Goal: Task Accomplishment & Management: Use online tool/utility

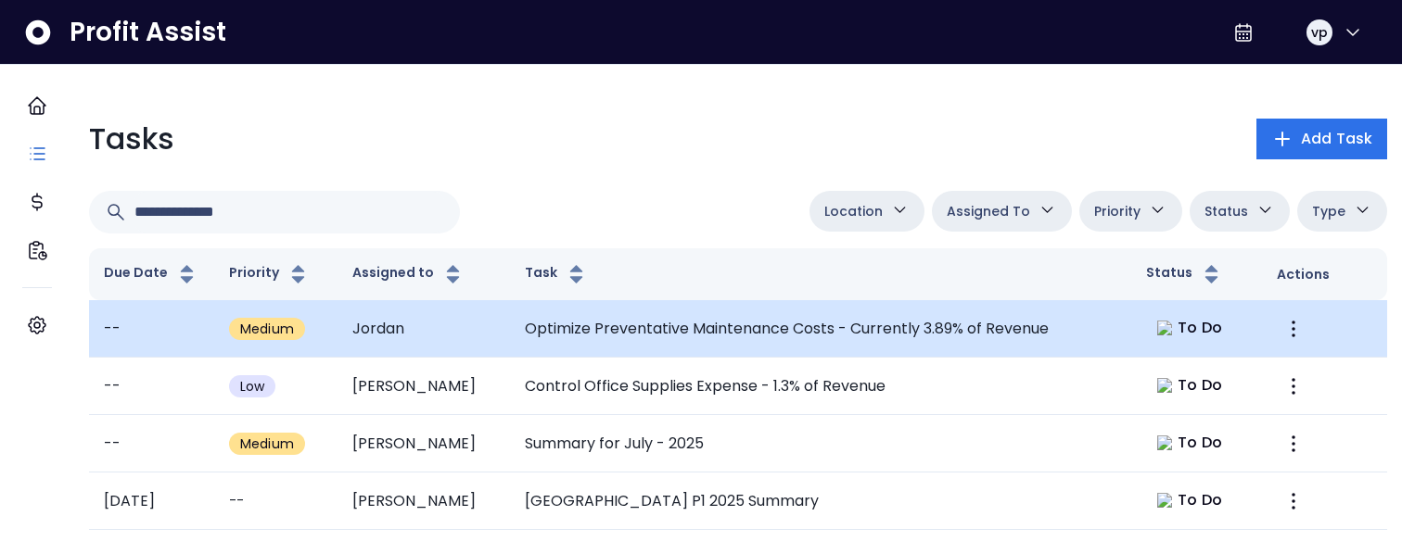
click at [1043, 358] on td "Optimize Preventative Maintenance Costs - Currently 3.89% of Revenue" at bounding box center [821, 328] width 622 height 57
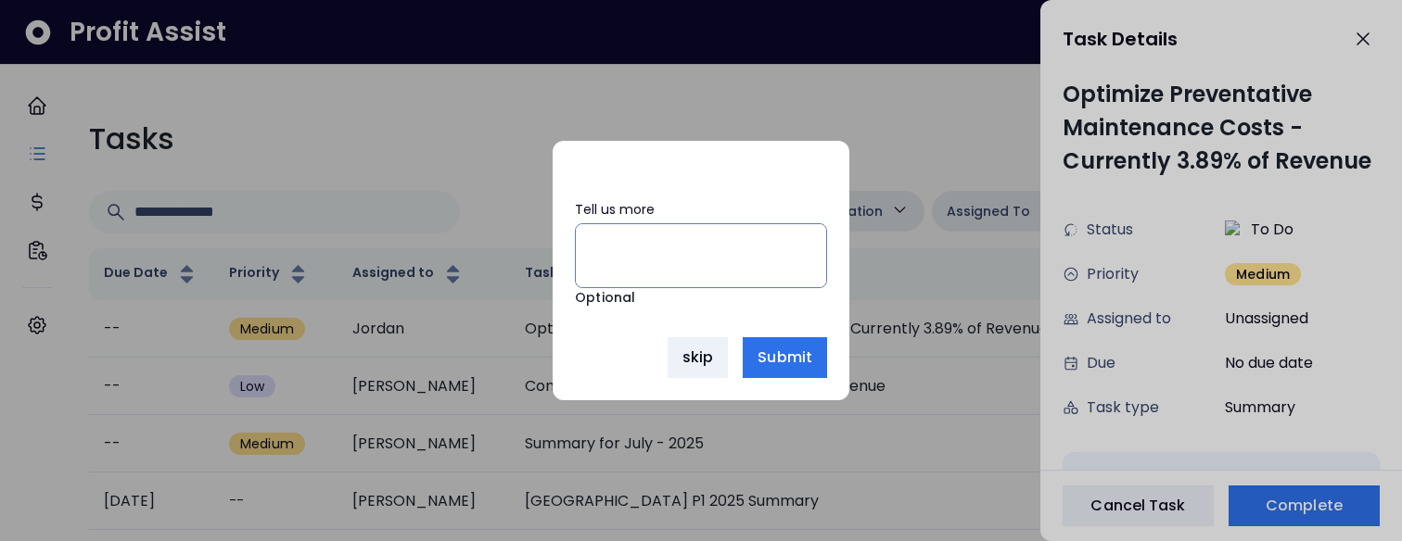
click at [852, 367] on div at bounding box center [701, 270] width 1402 height 541
click at [1094, 515] on div at bounding box center [701, 270] width 1402 height 541
click at [1278, 501] on div at bounding box center [701, 270] width 1402 height 541
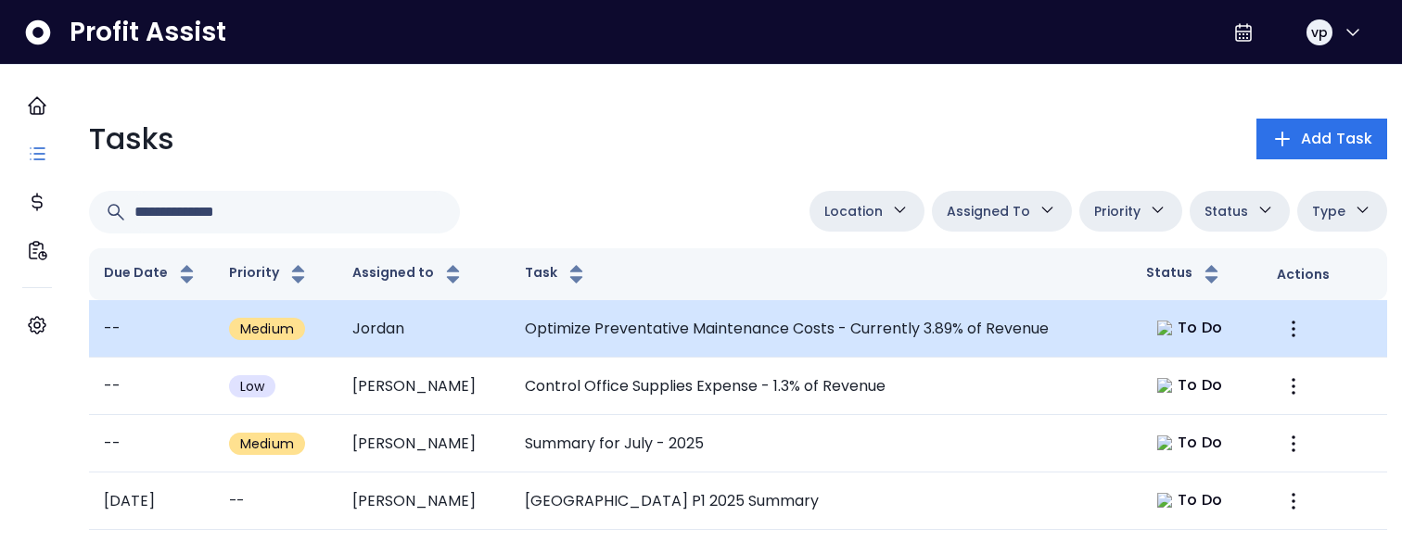
click at [985, 358] on td "Optimize Preventative Maintenance Costs - Currently 3.89% of Revenue" at bounding box center [821, 328] width 622 height 57
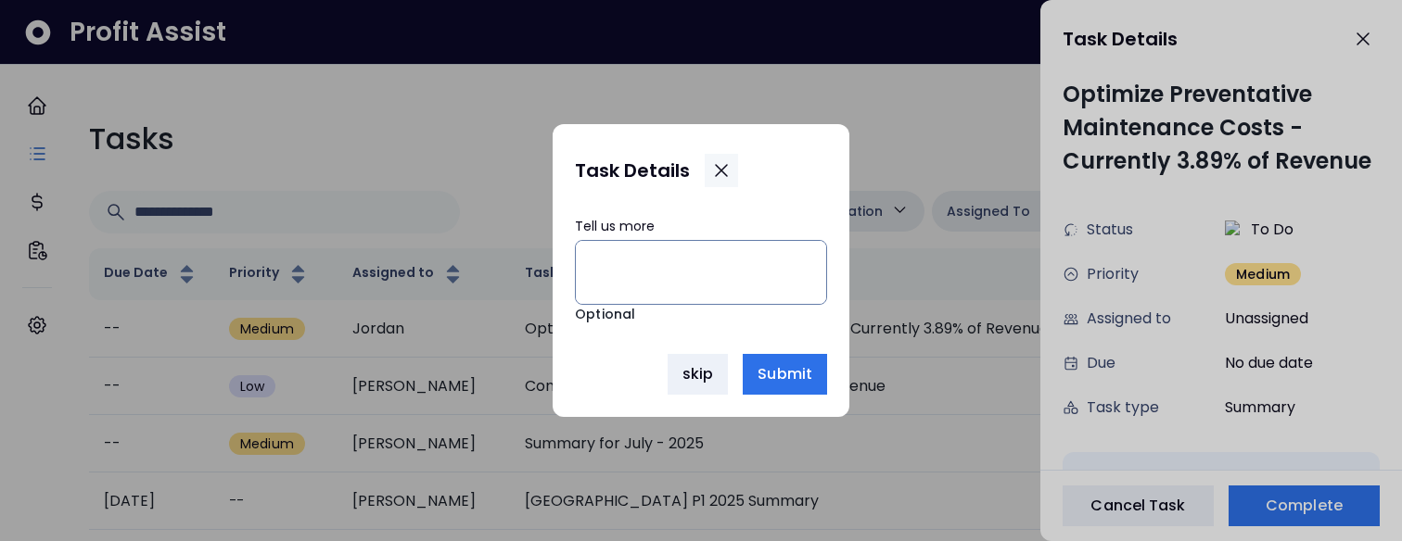
click at [717, 186] on button "button" at bounding box center [721, 170] width 33 height 33
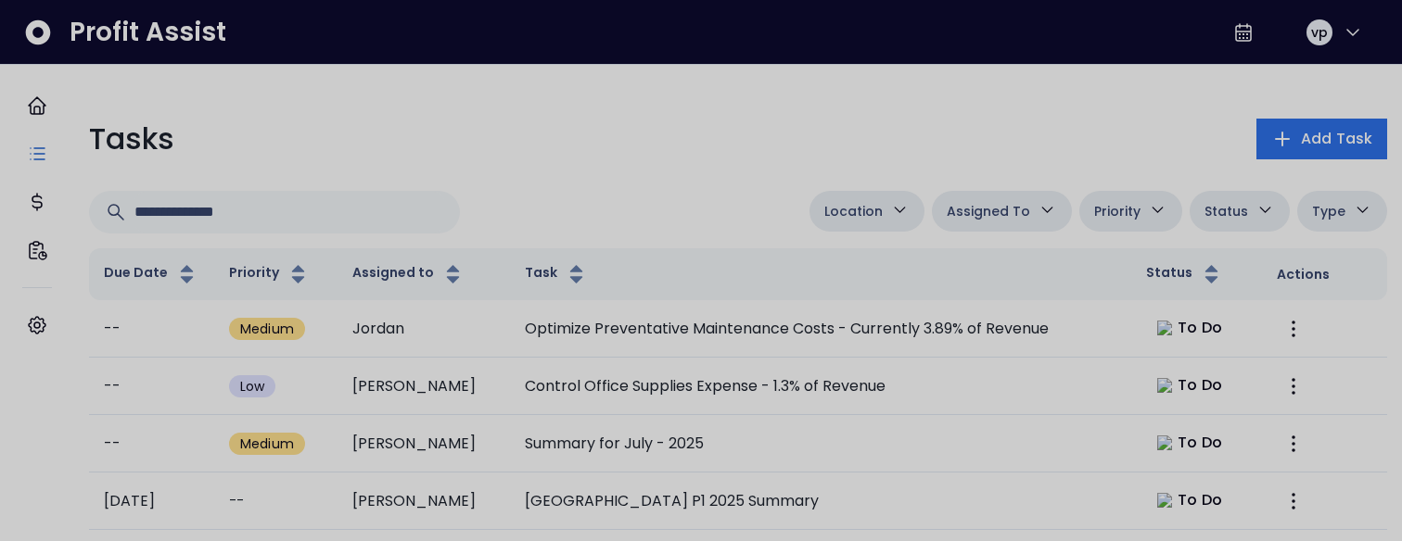
click at [824, 183] on div at bounding box center [701, 270] width 1402 height 541
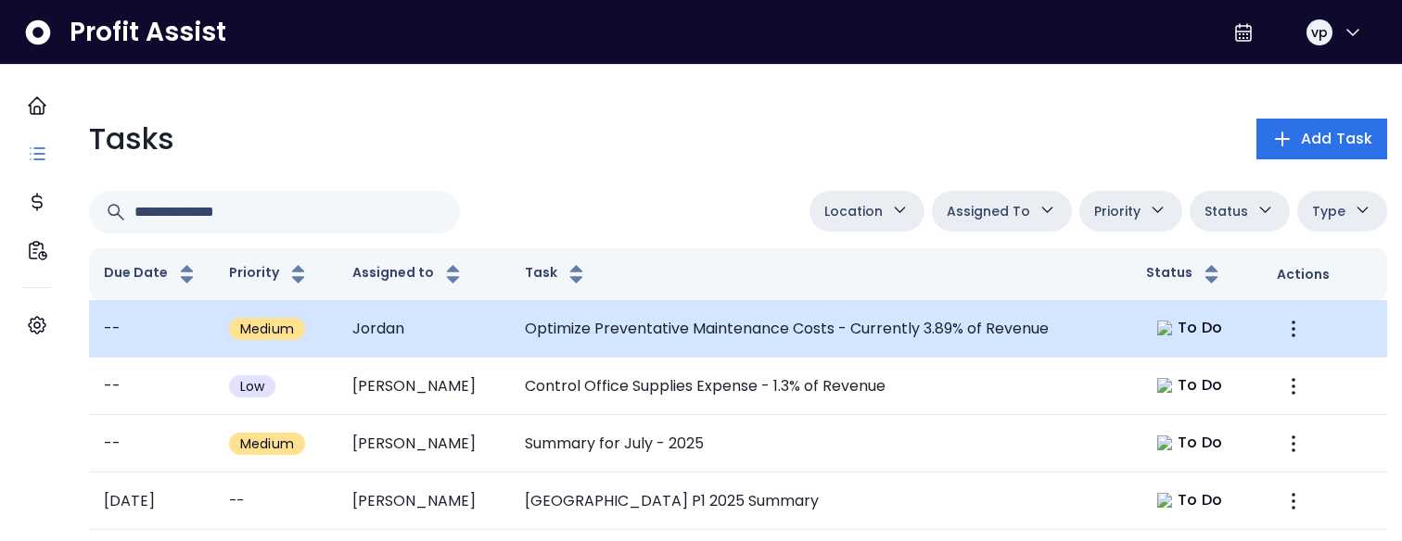
click at [693, 343] on td "Optimize Preventative Maintenance Costs - Currently 3.89% of Revenue" at bounding box center [821, 328] width 622 height 57
click at [572, 334] on td "Optimize Preventative Maintenance Costs - Currently 3.89% of Revenue" at bounding box center [821, 328] width 622 height 57
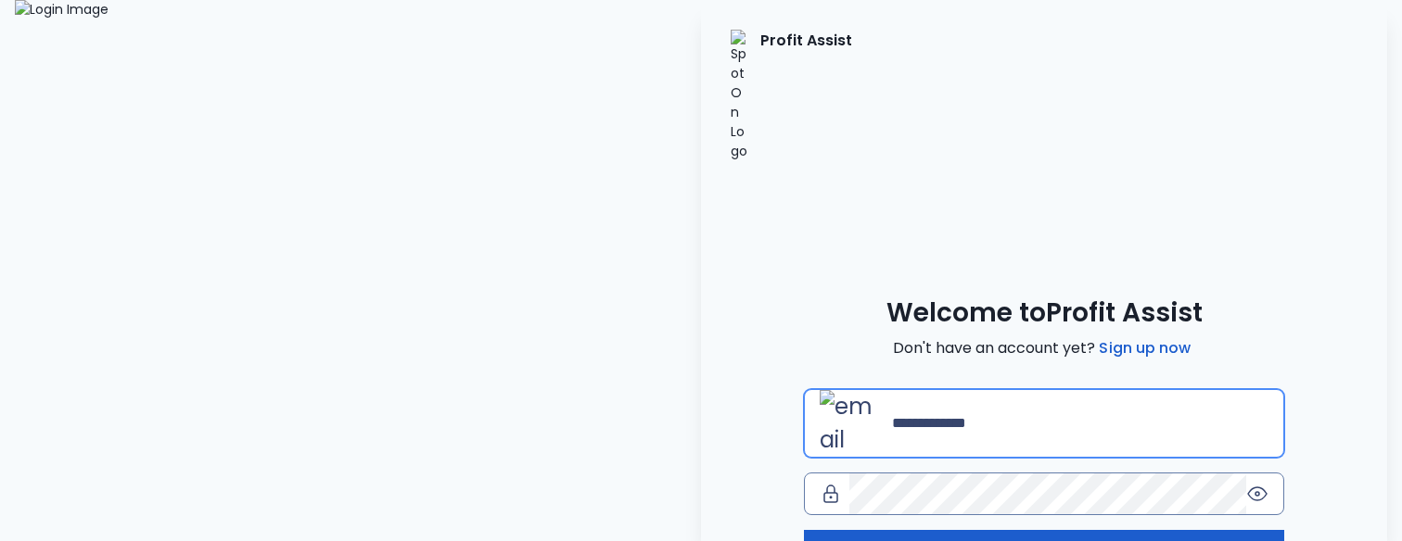
type input "**********"
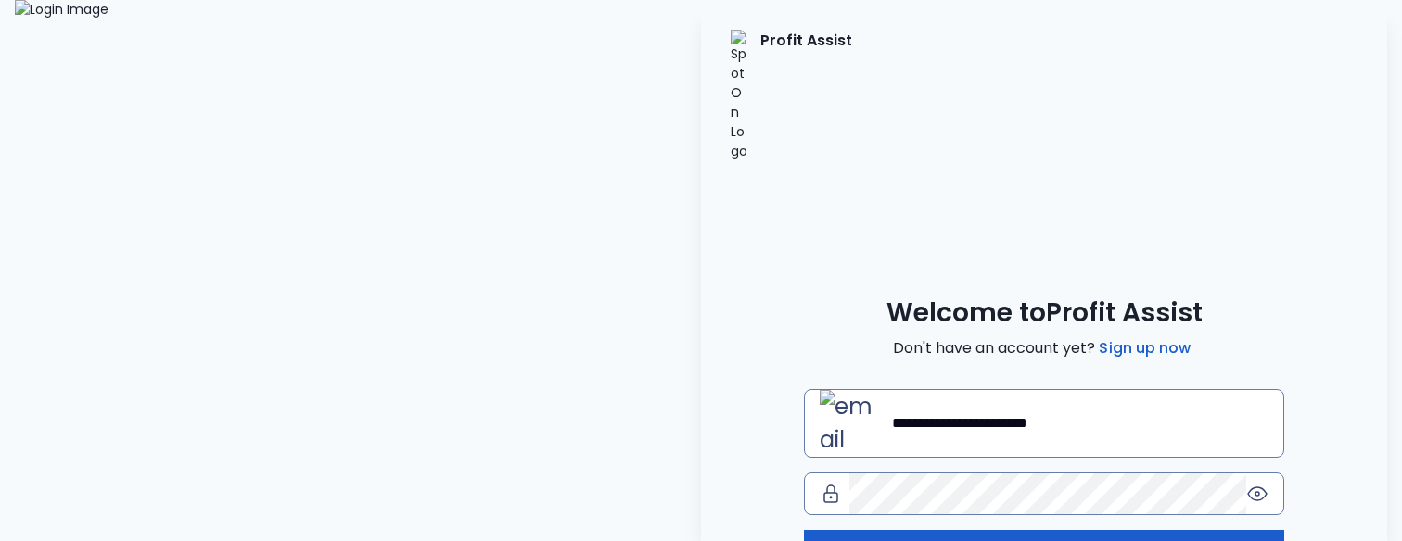
click at [915, 530] on button "Log in" at bounding box center [1044, 550] width 480 height 41
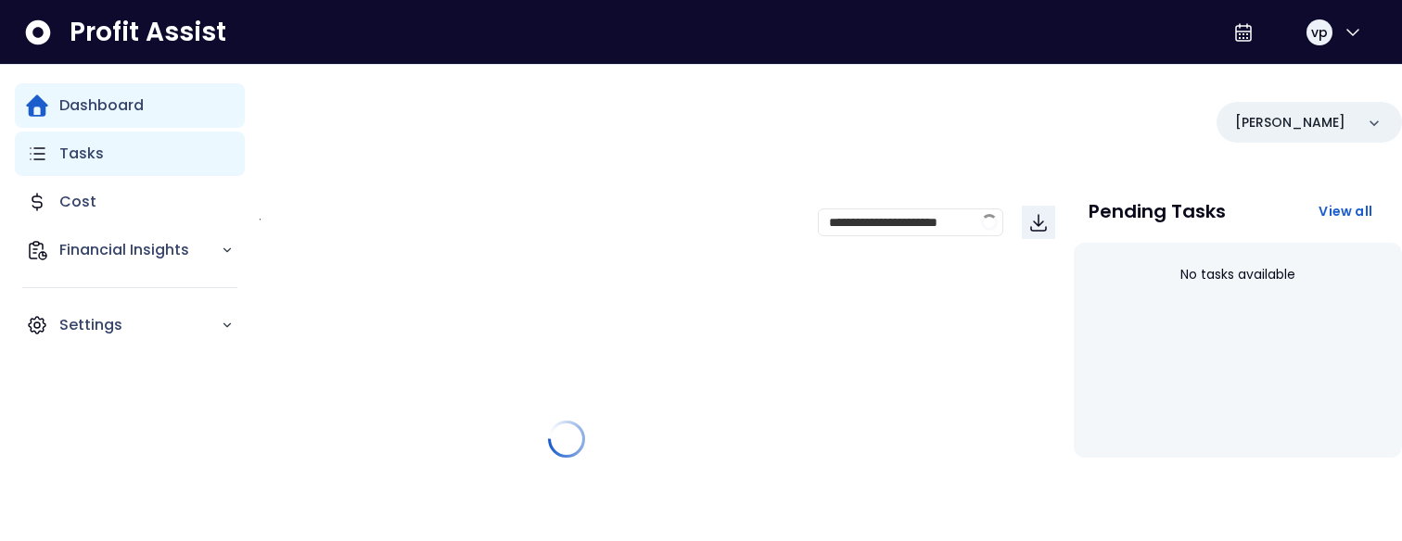
click at [34, 165] on div "Tasks" at bounding box center [130, 154] width 230 height 45
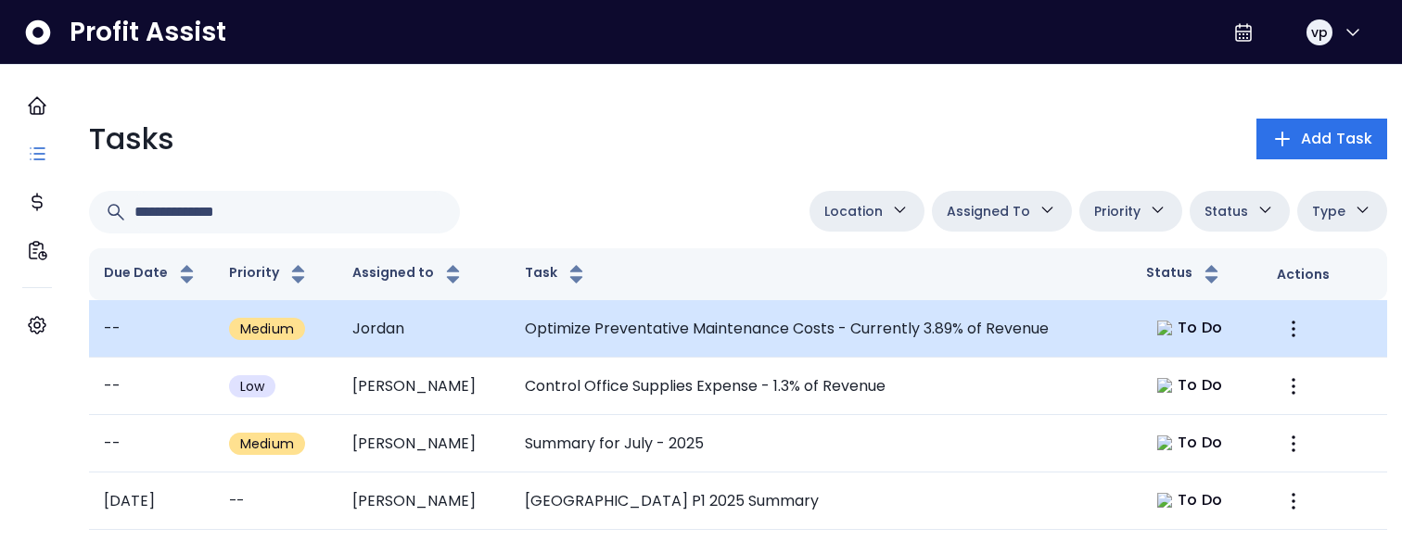
click at [1065, 353] on td "Optimize Preventative Maintenance Costs - Currently 3.89% of Revenue" at bounding box center [821, 328] width 622 height 57
click at [755, 341] on td "Optimize Preventative Maintenance Costs - Currently 3.89% of Revenue" at bounding box center [821, 328] width 622 height 57
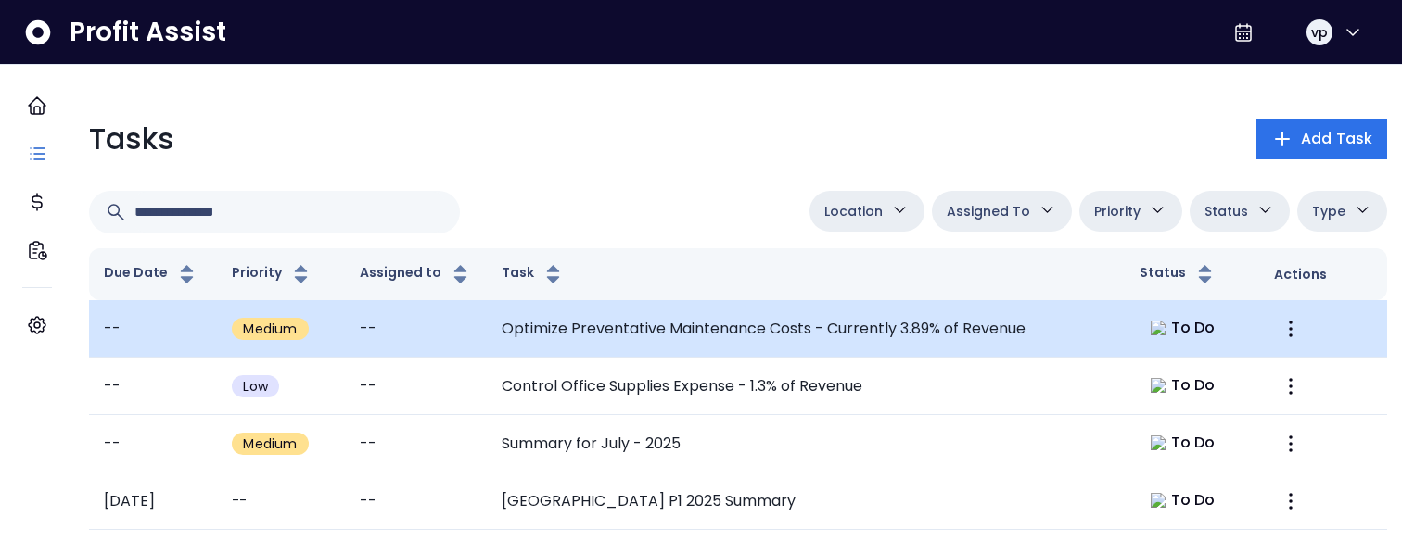
click at [627, 358] on td "Optimize Preventative Maintenance Costs - Currently 3.89% of Revenue" at bounding box center [806, 328] width 638 height 57
